Goal: Navigation & Orientation: Find specific page/section

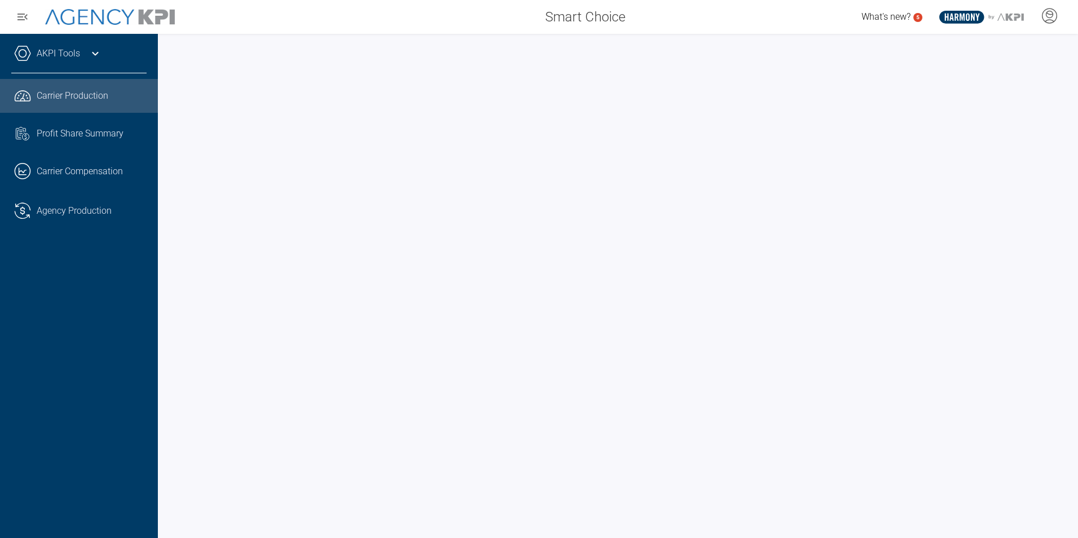
click at [64, 54] on link "AKPI Tools" at bounding box center [58, 54] width 43 height 14
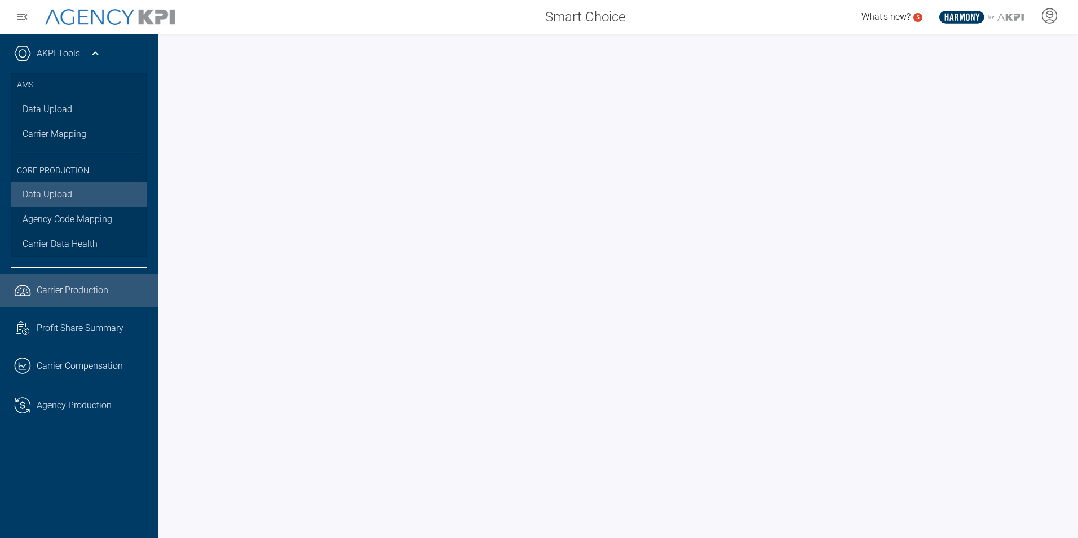
click at [62, 194] on link "Data Upload" at bounding box center [78, 194] width 135 height 25
